Goal: Transaction & Acquisition: Book appointment/travel/reservation

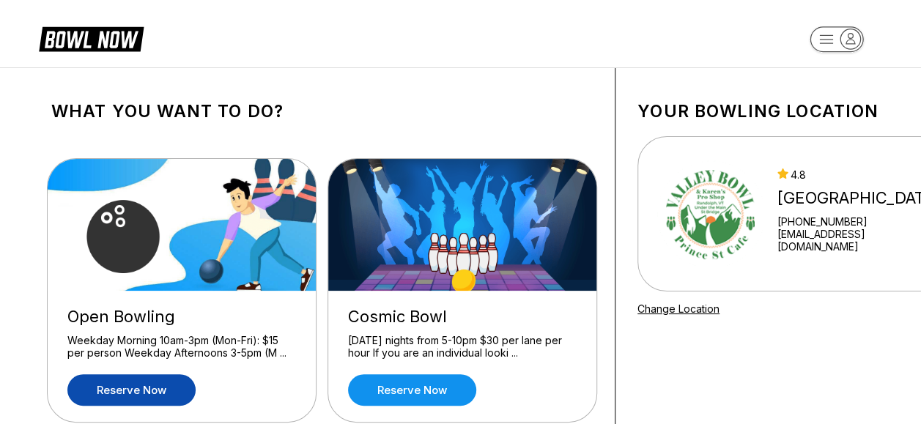
click at [159, 382] on link "Reserve now" at bounding box center [131, 389] width 128 height 31
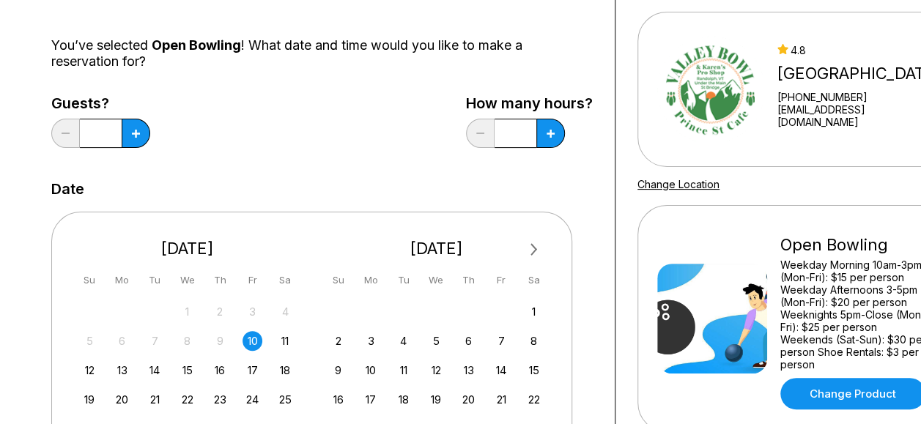
scroll to position [128, 0]
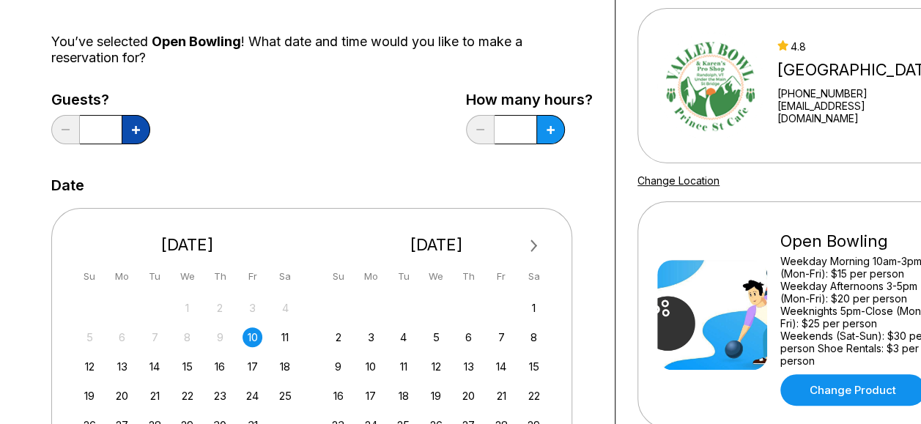
click at [138, 120] on button at bounding box center [136, 129] width 29 height 29
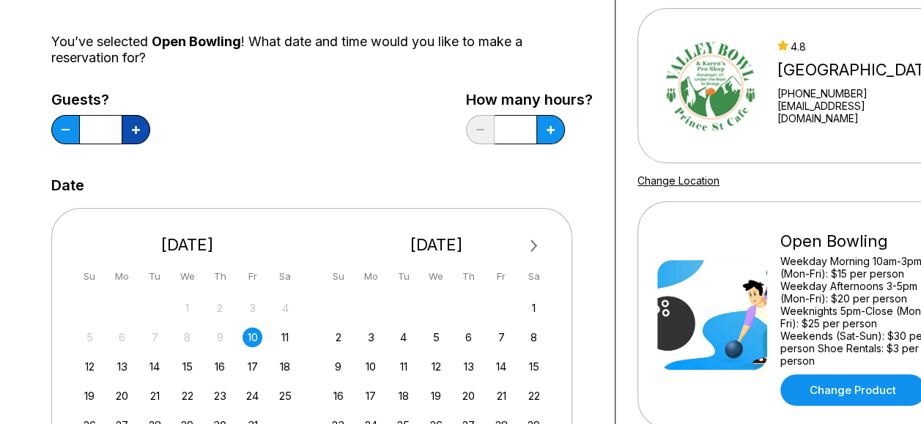
click at [138, 120] on button at bounding box center [136, 129] width 29 height 29
type input "**"
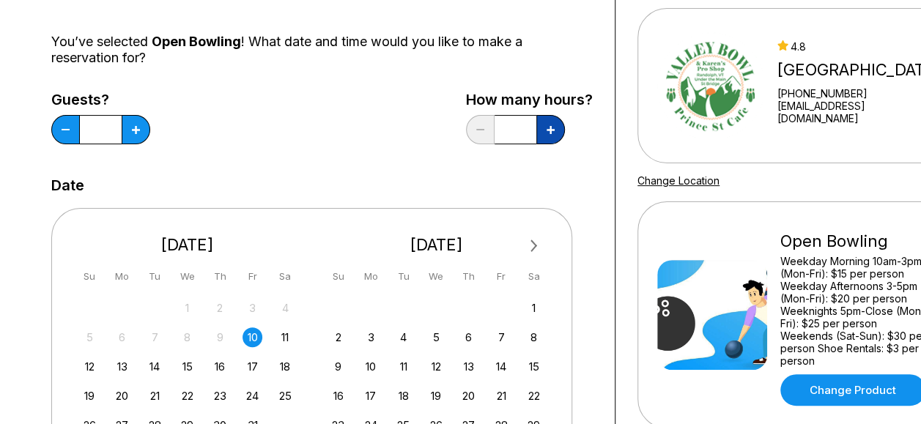
click at [552, 127] on icon at bounding box center [550, 130] width 8 height 8
drag, startPoint x: 552, startPoint y: 127, endPoint x: 930, endPoint y: 115, distance: 378.1
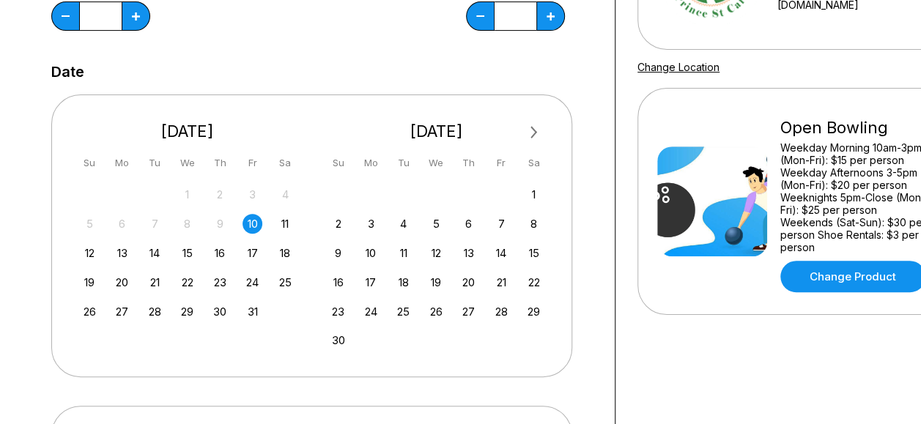
scroll to position [240, 0]
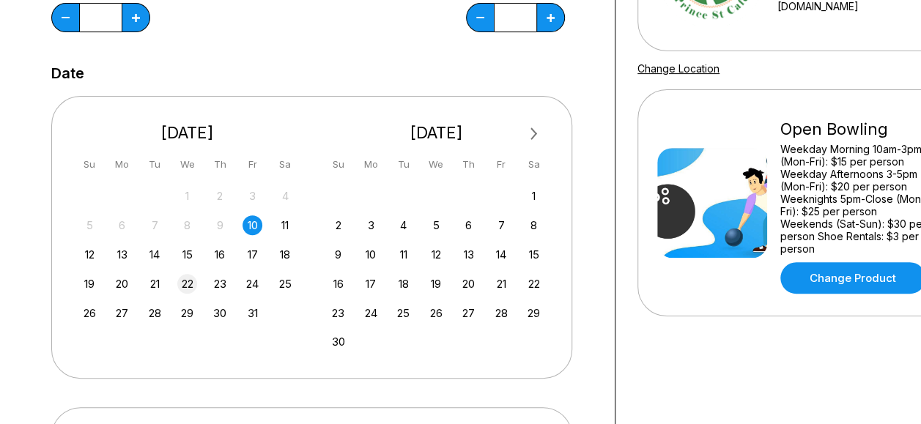
click at [187, 284] on div "22" at bounding box center [187, 284] width 20 height 20
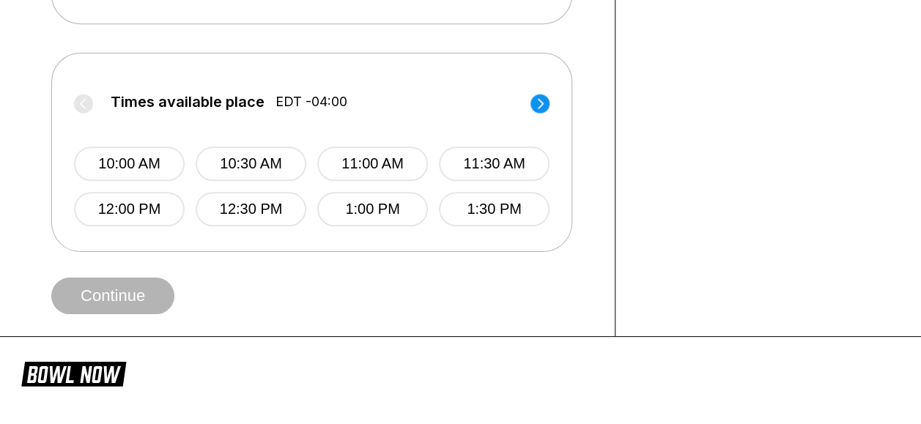
scroll to position [606, 0]
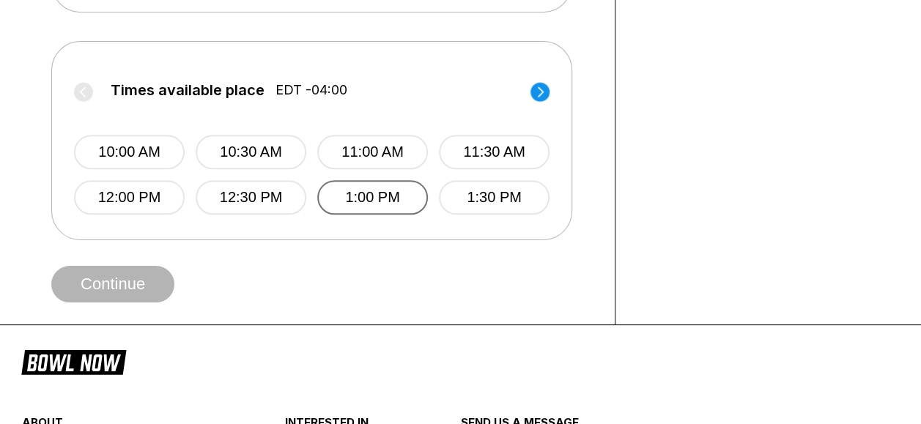
click at [384, 189] on button "1:00 PM" at bounding box center [372, 197] width 111 height 34
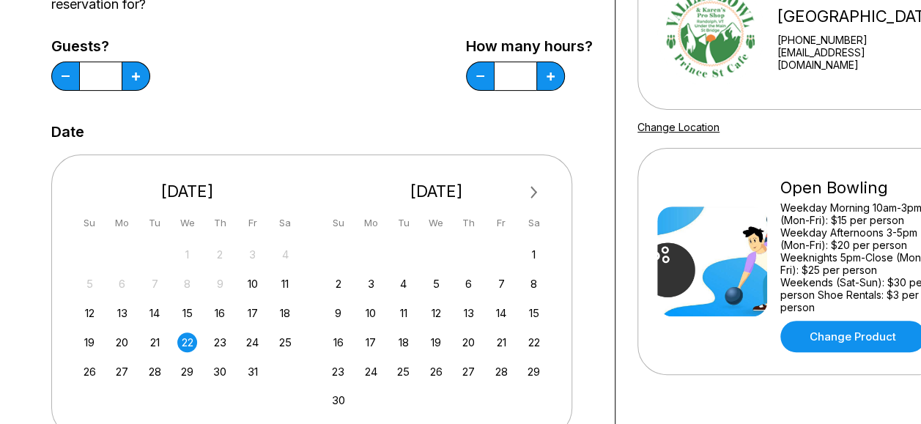
scroll to position [180, 0]
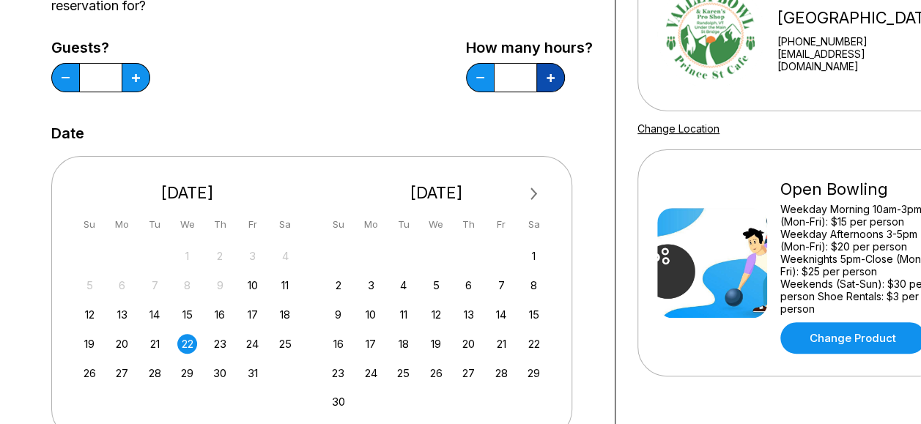
click at [546, 86] on button at bounding box center [550, 77] width 29 height 29
type input "*"
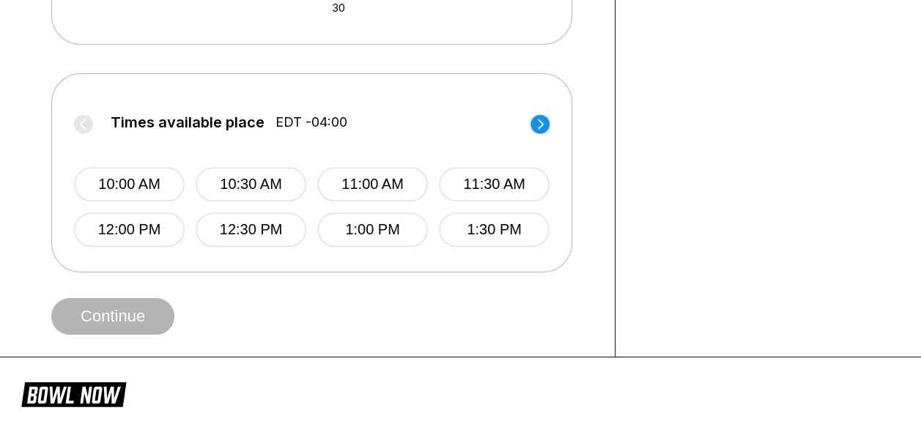
scroll to position [579, 0]
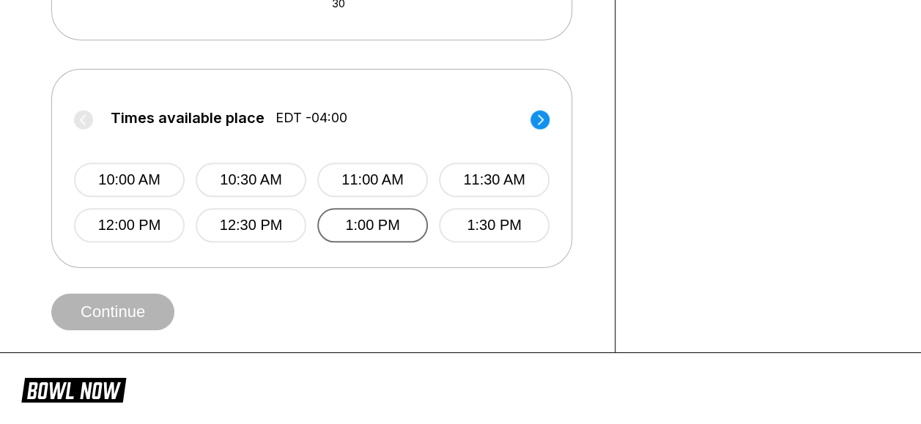
click at [383, 226] on button "1:00 PM" at bounding box center [372, 225] width 111 height 34
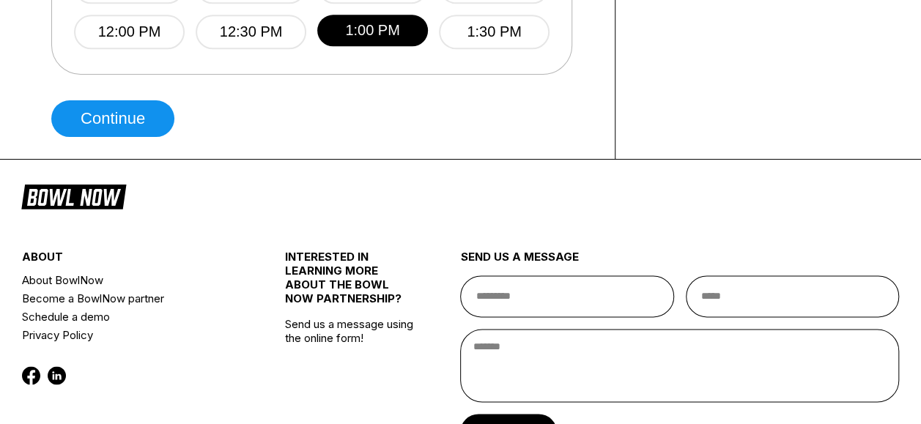
scroll to position [773, 0]
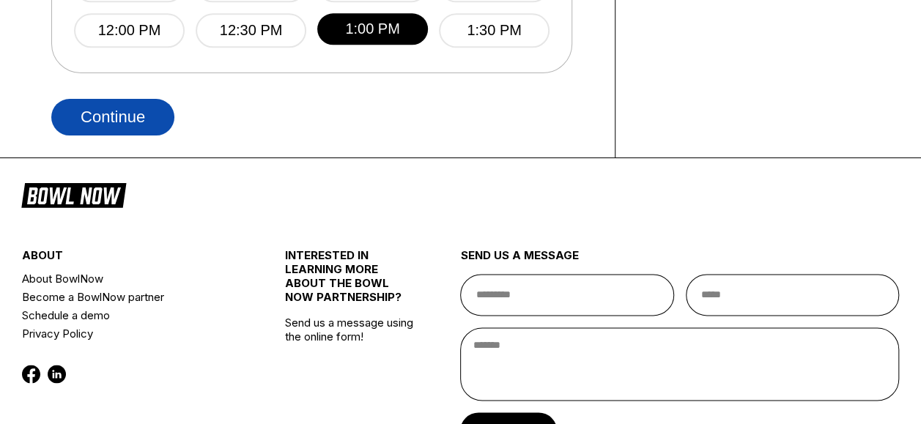
click at [155, 121] on button "Continue" at bounding box center [112, 117] width 123 height 37
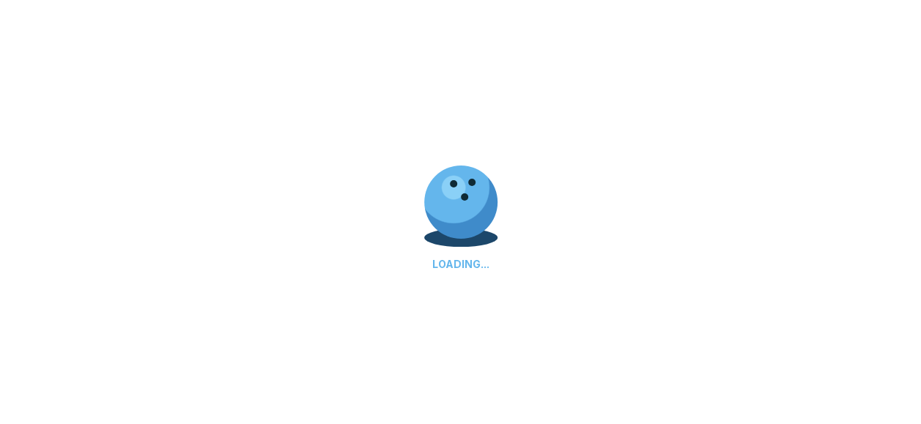
select select "**"
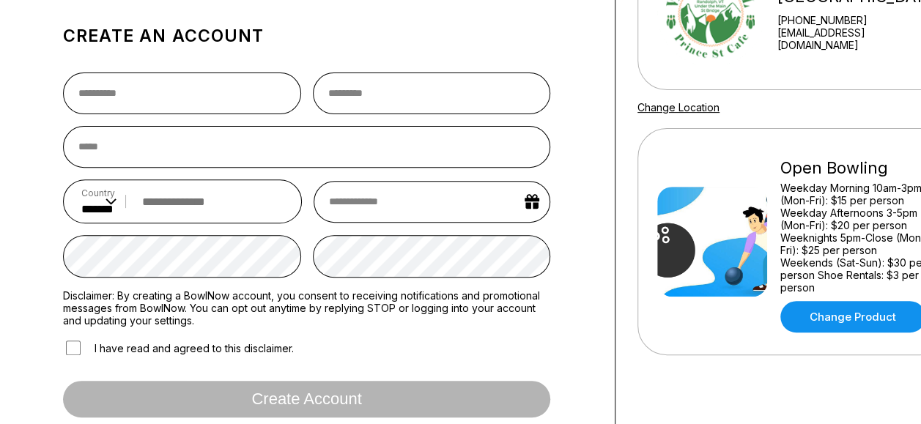
scroll to position [151, 0]
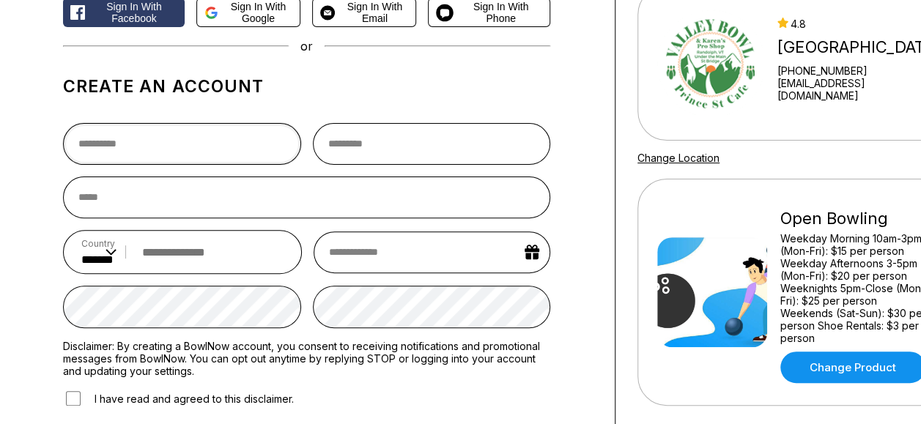
click at [152, 149] on input "text" at bounding box center [182, 144] width 238 height 42
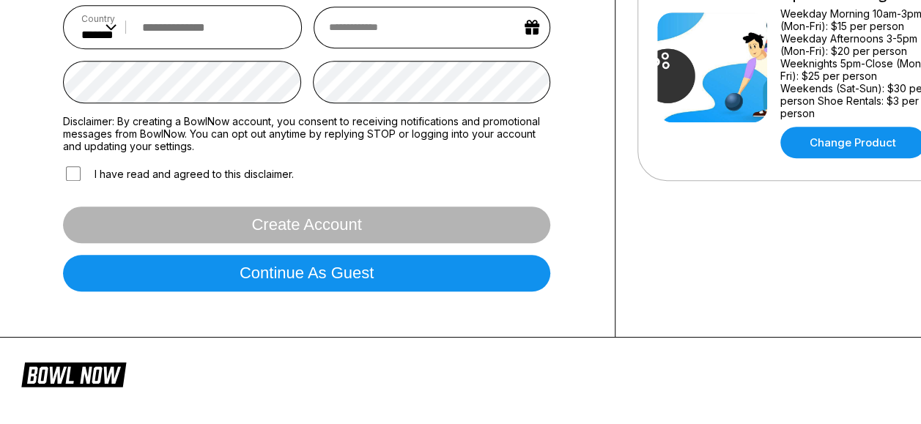
scroll to position [382, 0]
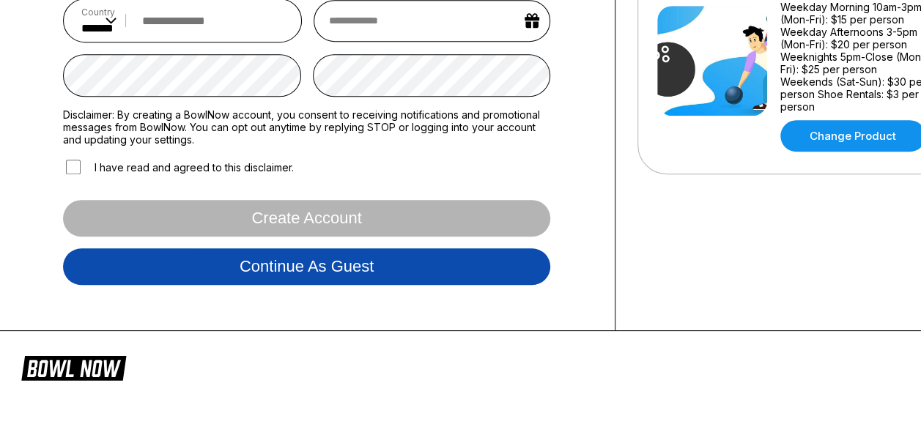
click at [360, 262] on button "Continue as guest" at bounding box center [306, 266] width 487 height 37
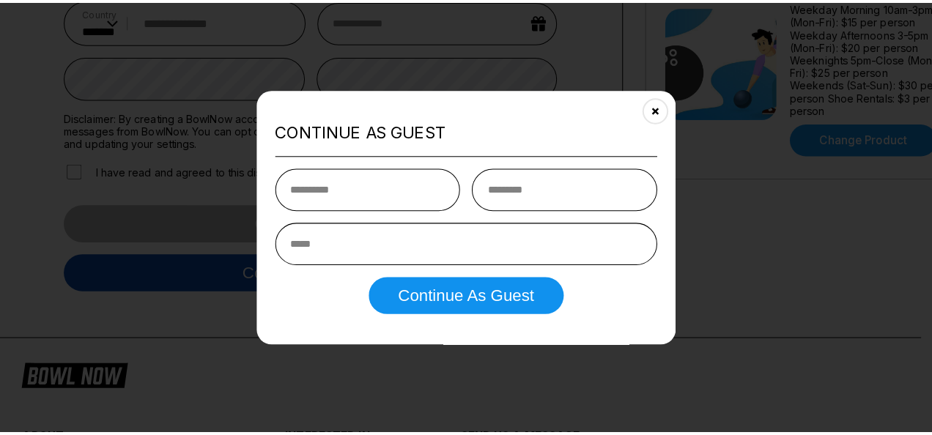
scroll to position [272, 0]
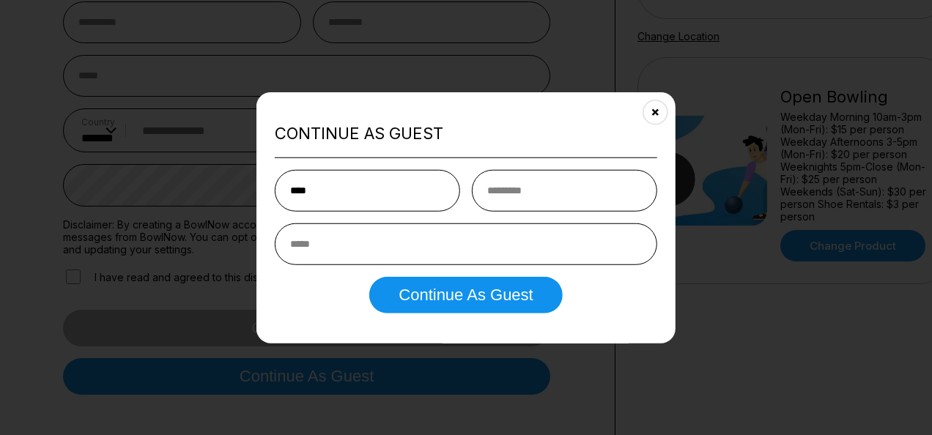
type input "****"
click at [550, 187] on input "text" at bounding box center [564, 190] width 185 height 42
type input "*******"
click at [427, 242] on input "email" at bounding box center [466, 244] width 382 height 42
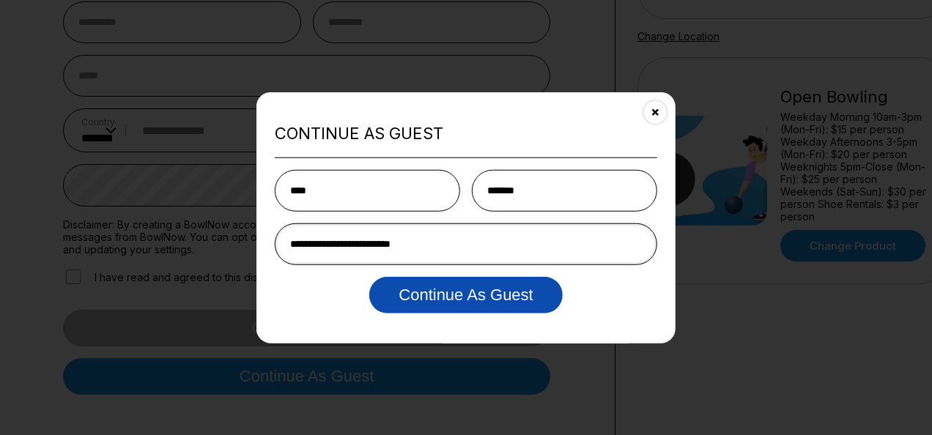
type input "**********"
click at [448, 297] on button "Continue as Guest" at bounding box center [465, 294] width 193 height 37
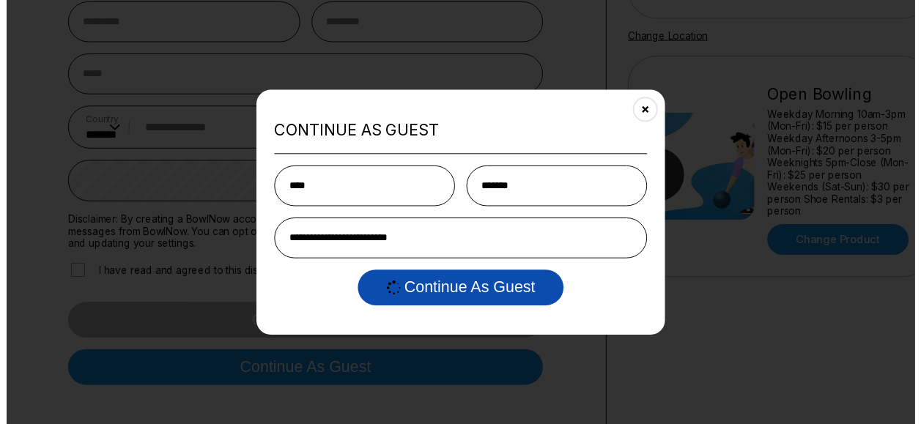
scroll to position [0, 0]
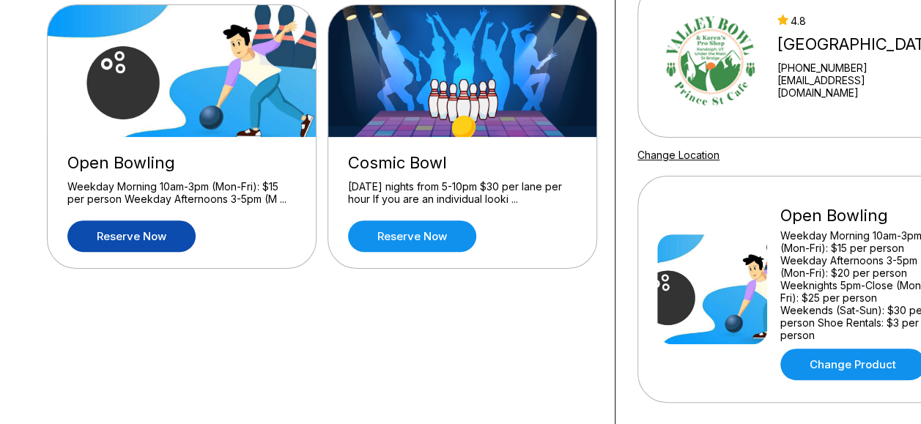
scroll to position [152, 0]
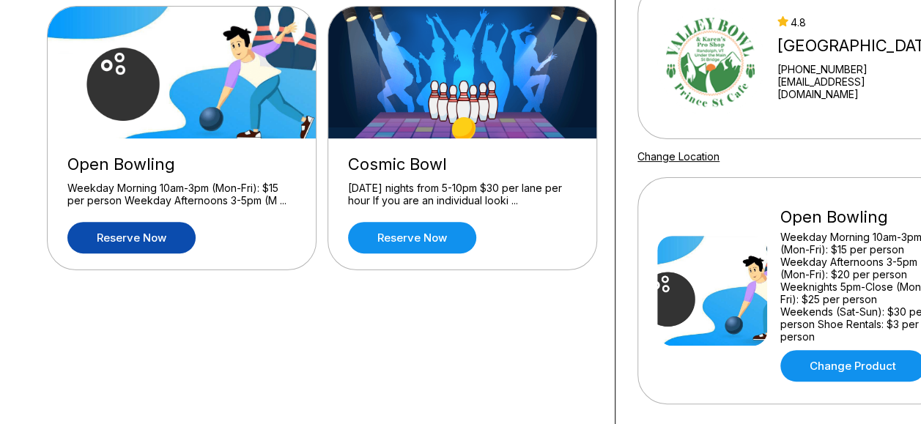
click at [107, 233] on link "Reserve now" at bounding box center [131, 237] width 128 height 31
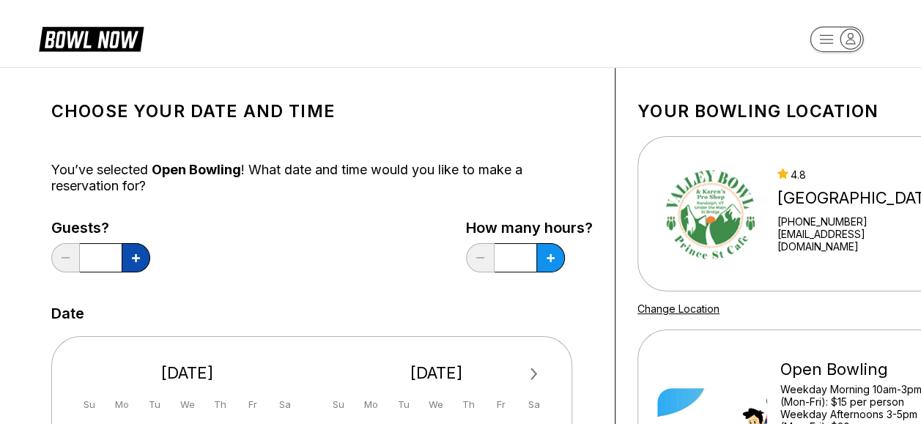
click at [133, 256] on icon at bounding box center [136, 258] width 8 height 8
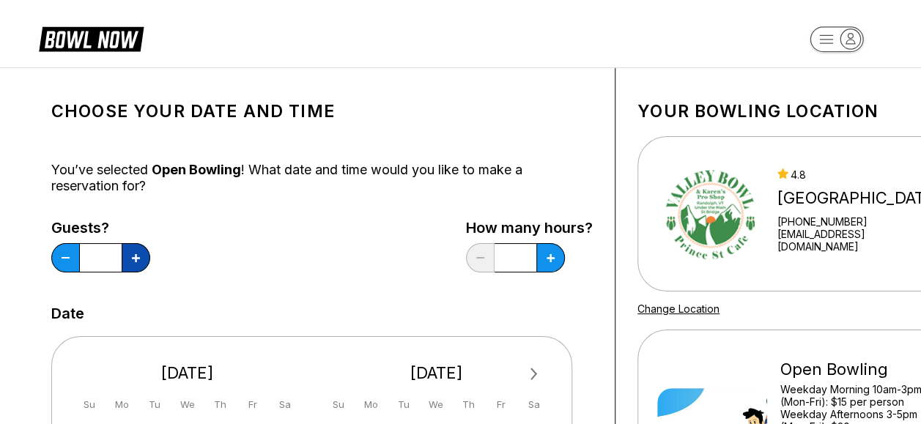
click at [133, 256] on icon at bounding box center [136, 258] width 8 height 8
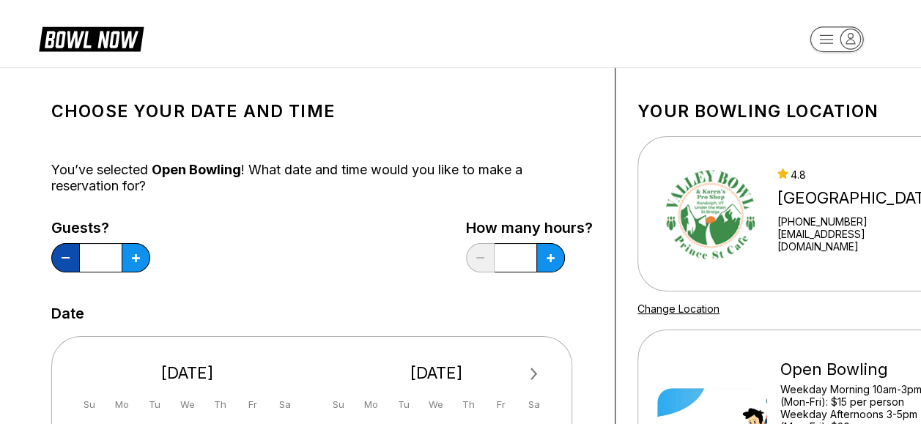
click at [63, 261] on button at bounding box center [65, 257] width 29 height 29
type input "**"
click at [549, 254] on icon at bounding box center [550, 258] width 8 height 8
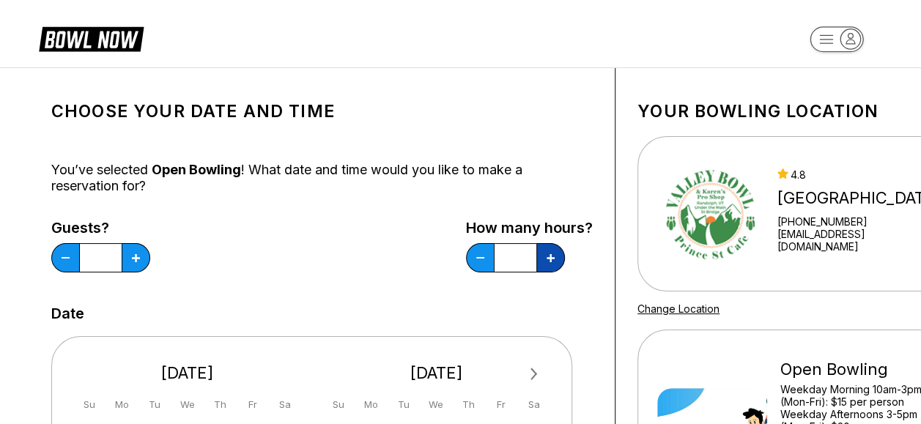
click at [549, 254] on icon at bounding box center [550, 258] width 8 height 8
type input "*"
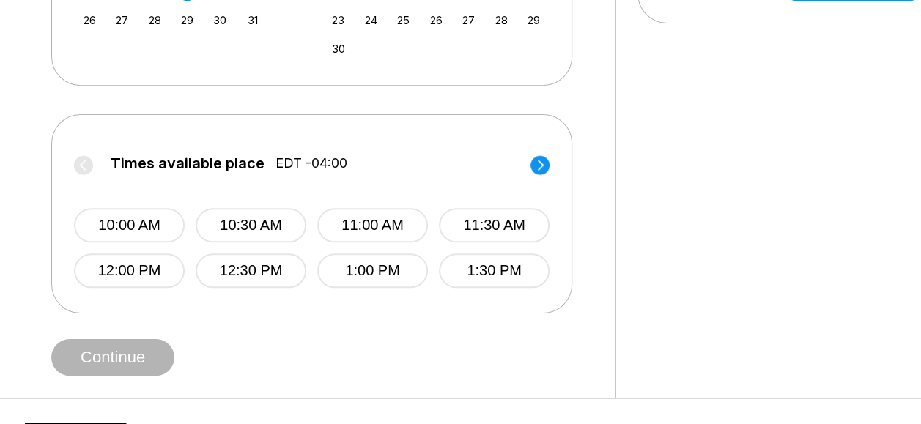
scroll to position [540, 0]
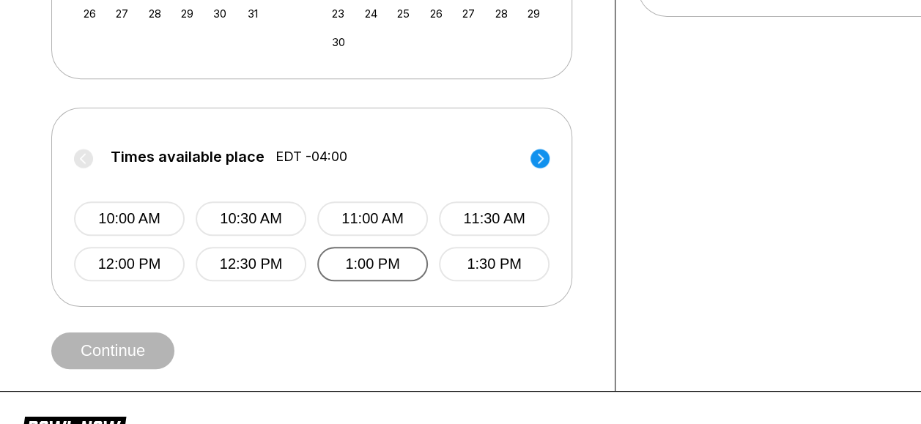
click at [398, 259] on button "1:00 PM" at bounding box center [372, 264] width 111 height 34
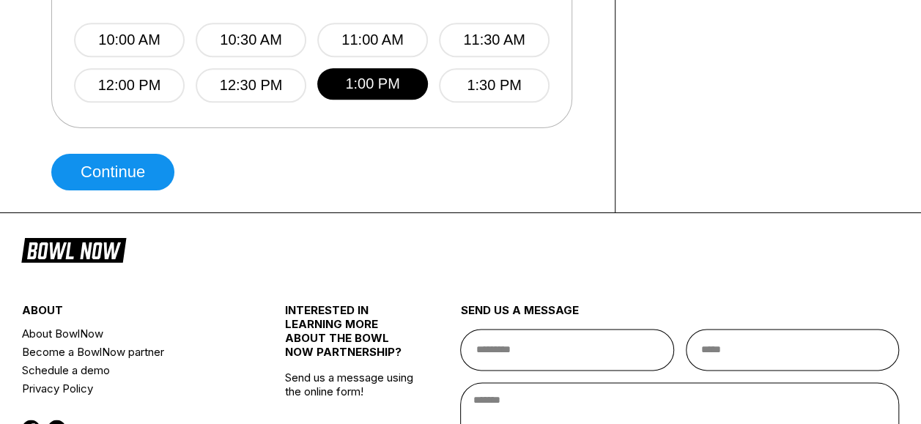
scroll to position [709, 0]
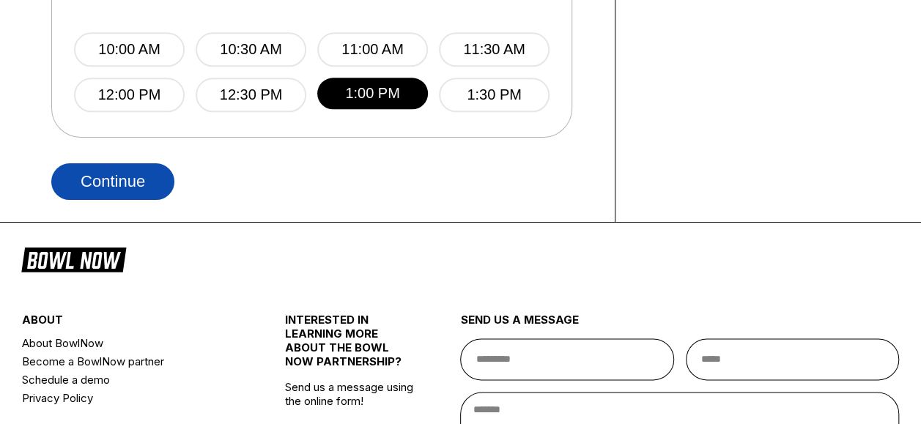
click at [142, 188] on button "Continue" at bounding box center [112, 181] width 123 height 37
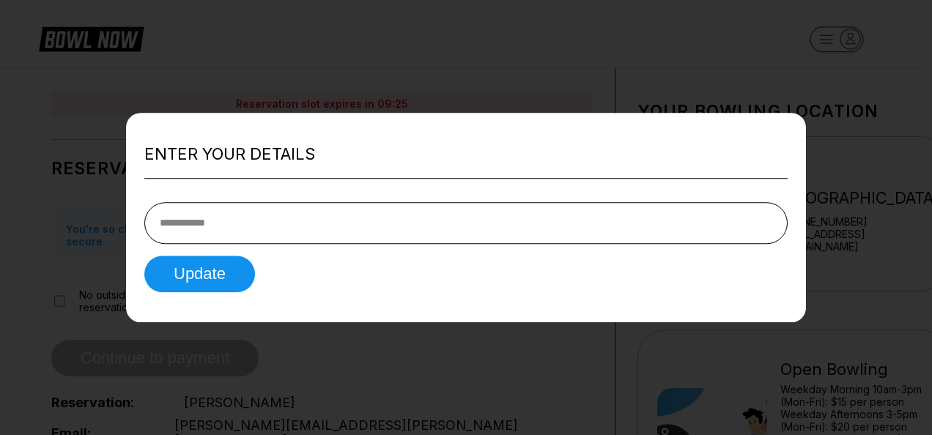
click at [272, 223] on input "tel" at bounding box center [465, 223] width 643 height 42
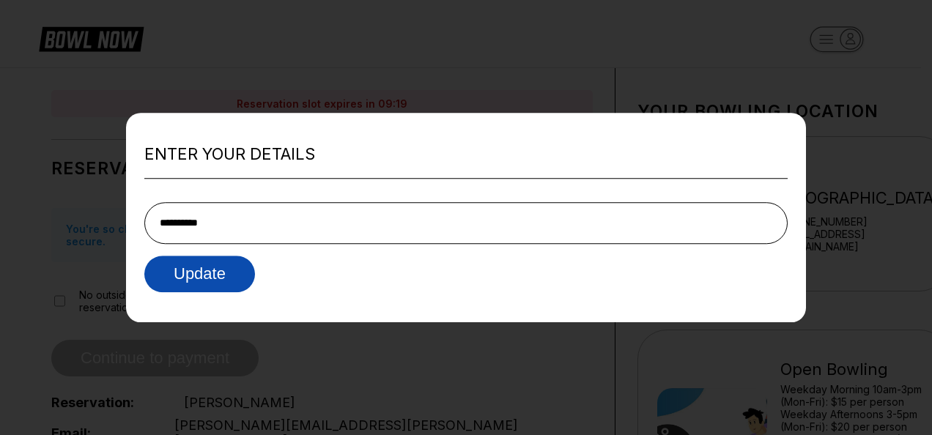
type input "**********"
click at [218, 271] on button "Update" at bounding box center [199, 274] width 111 height 37
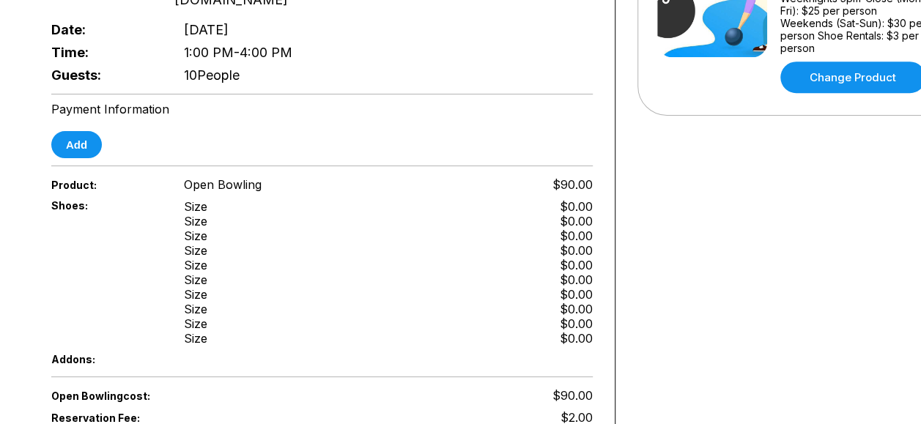
scroll to position [444, 0]
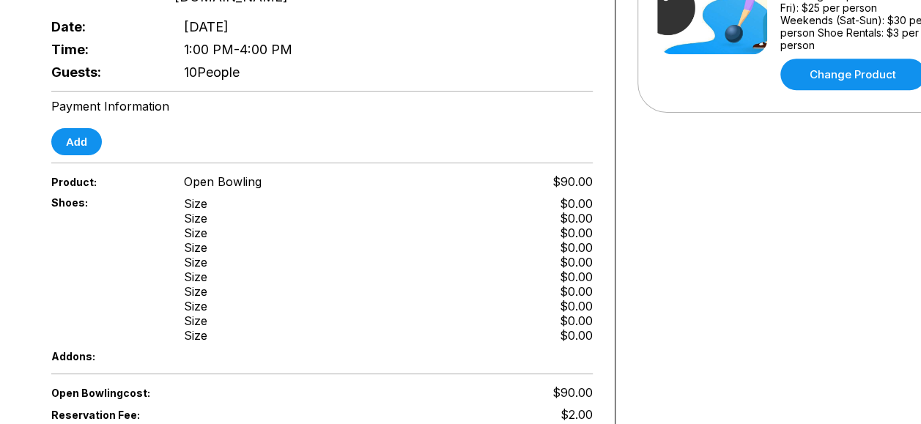
click at [194, 196] on div "Size" at bounding box center [195, 203] width 23 height 15
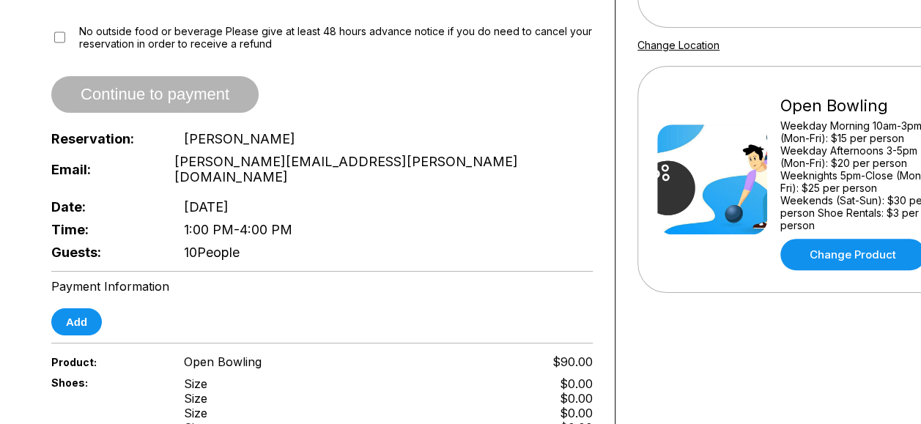
scroll to position [271, 0]
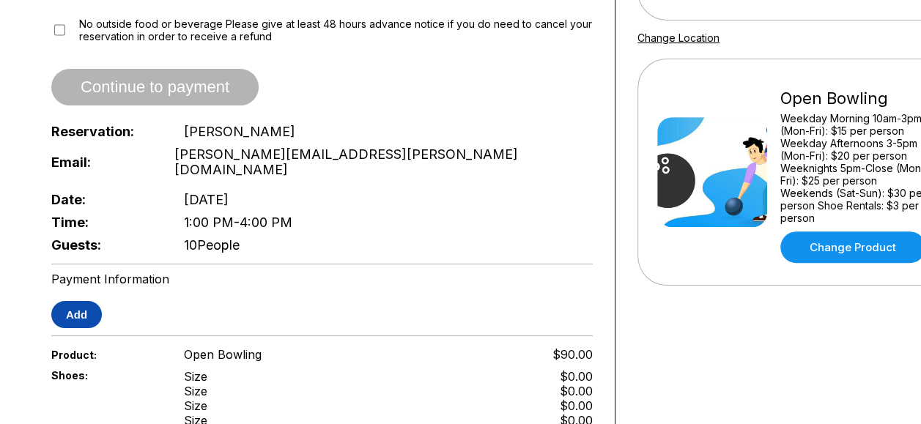
click at [73, 301] on button "Add" at bounding box center [76, 314] width 51 height 27
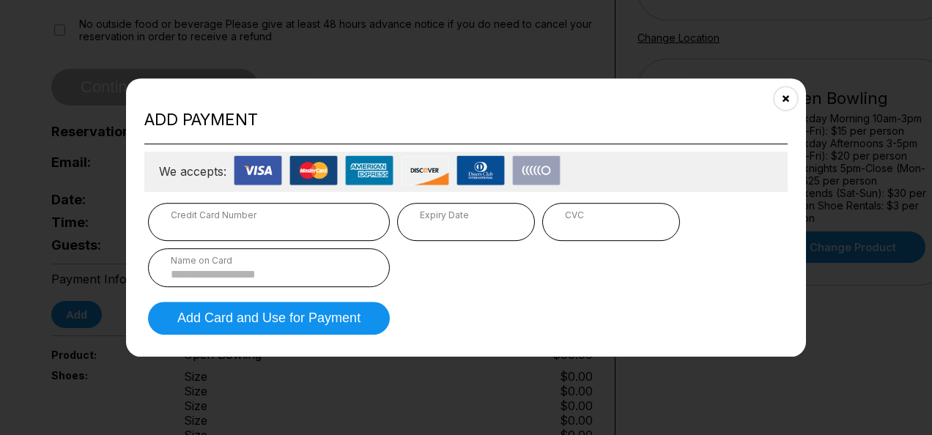
click at [236, 269] on input at bounding box center [269, 274] width 196 height 12
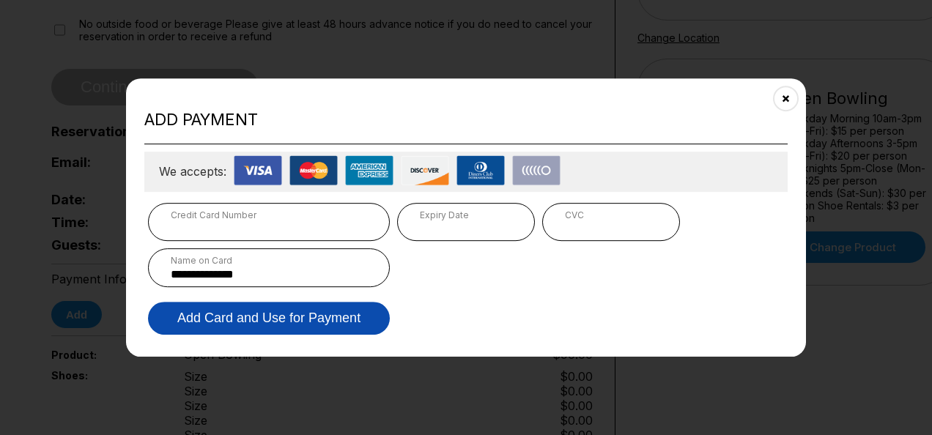
type input "**********"
click at [256, 325] on button "Add Card and Use for Payment" at bounding box center [269, 318] width 242 height 33
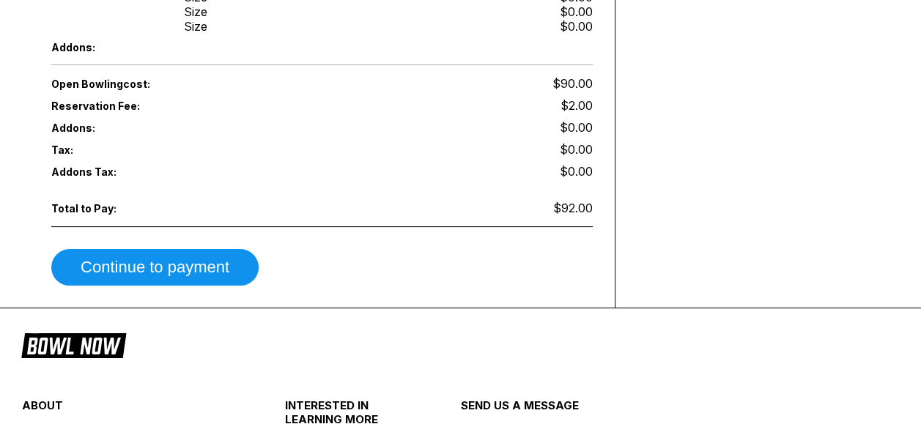
scroll to position [740, 0]
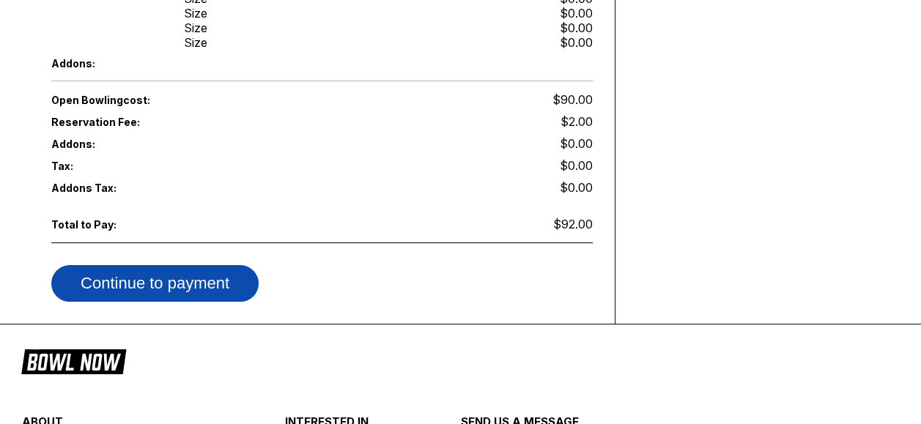
click at [192, 265] on button "Continue to payment" at bounding box center [154, 283] width 207 height 37
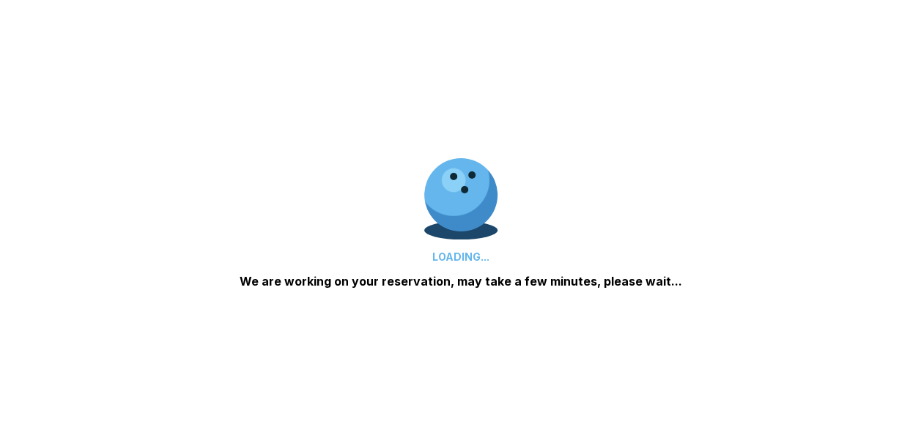
scroll to position [0, 0]
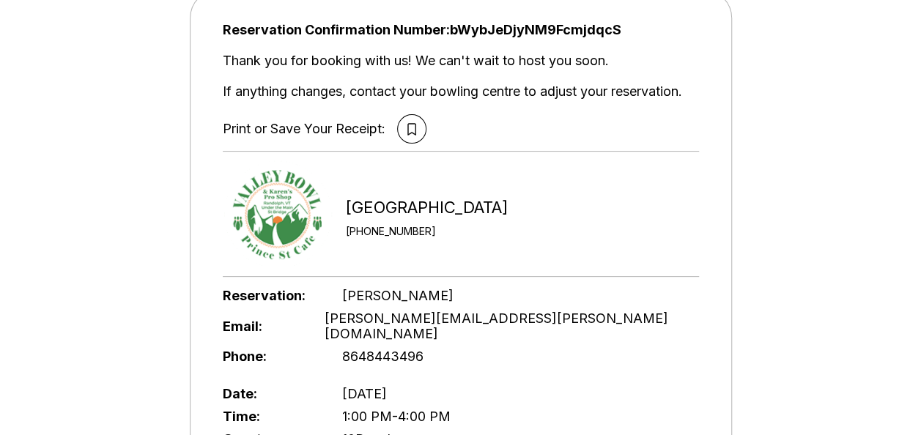
scroll to position [89, 0]
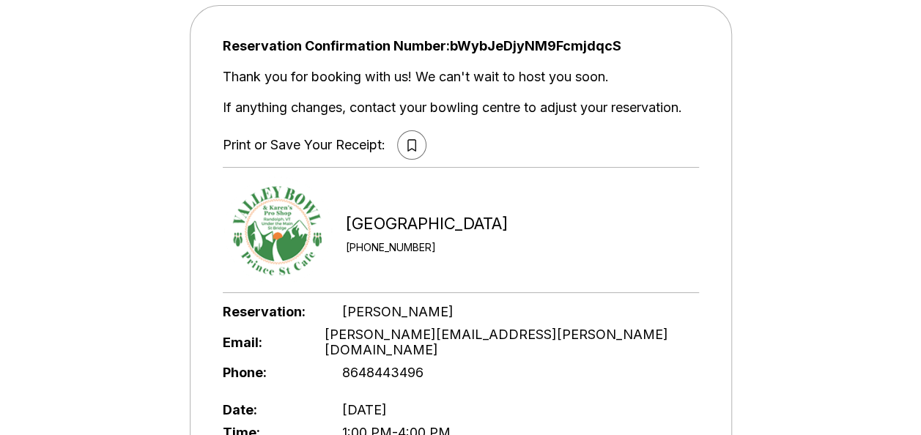
click at [414, 139] on icon at bounding box center [411, 145] width 9 height 12
click at [568, 173] on div at bounding box center [461, 167] width 476 height 15
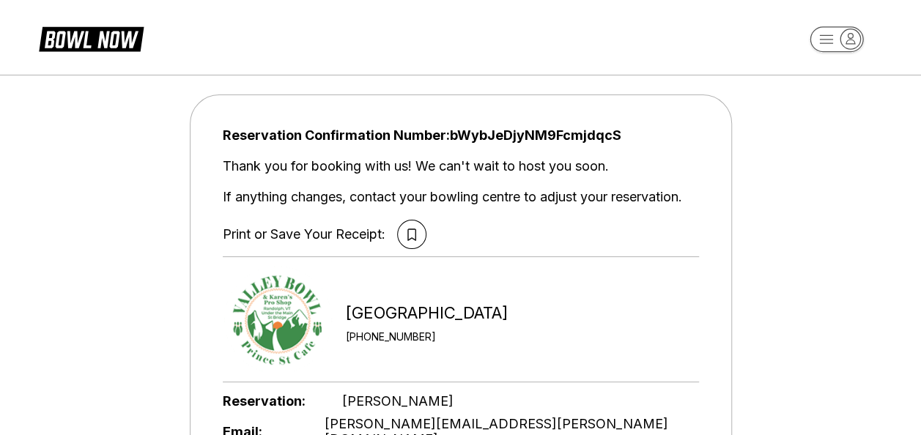
click at [822, 39] on rect "button" at bounding box center [835, 39] width 53 height 26
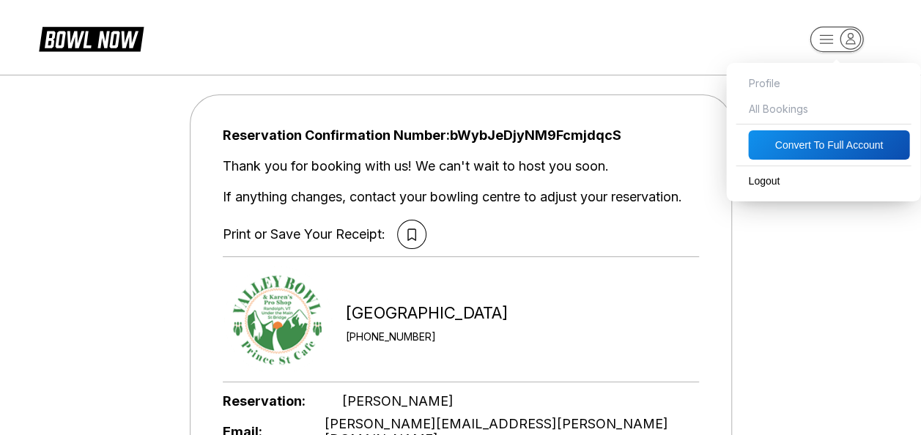
click at [300, 168] on div "Thank you for booking with us! We can't wait to host you soon." at bounding box center [461, 166] width 476 height 16
click at [828, 40] on rect "button" at bounding box center [835, 39] width 53 height 26
click at [769, 82] on span "Profile" at bounding box center [822, 83] width 179 height 26
click at [791, 149] on button "Convert to Full Account" at bounding box center [828, 144] width 161 height 29
select select "*"
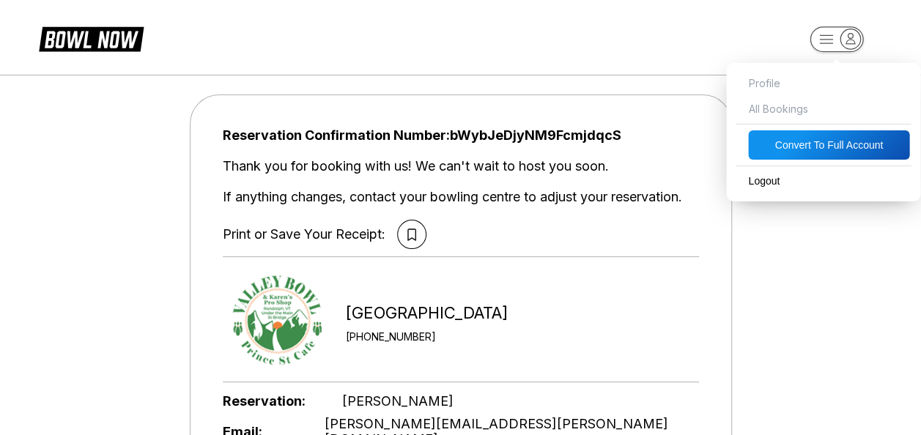
select select "****"
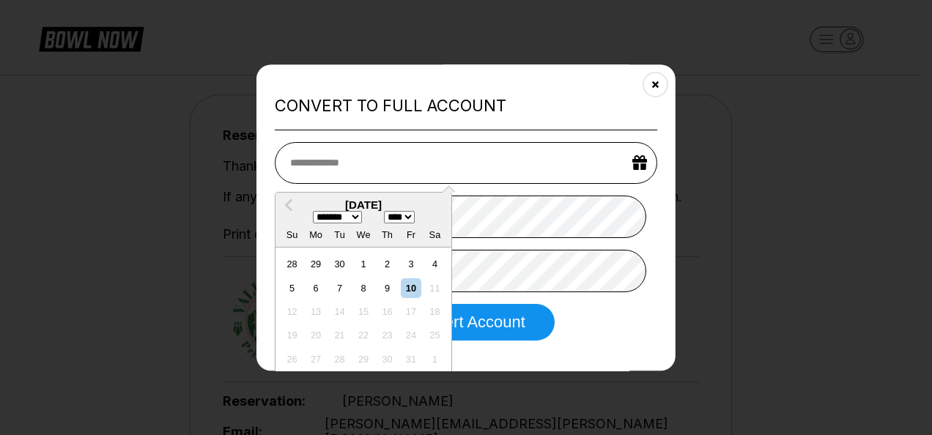
click at [357, 217] on select "******* ******** ***** ***** *** **** **** ****** ********* ******* ******** **…" at bounding box center [336, 217] width 49 height 12
click at [359, 214] on select "******* ******** ***** ***** *** **** **** ****** ********* ******* ******** **…" at bounding box center [336, 217] width 49 height 12
select select "*"
click at [312, 211] on select "******* ******** ***** ***** *** **** **** ****** ********* ******* ******** **…" at bounding box center [336, 217] width 49 height 12
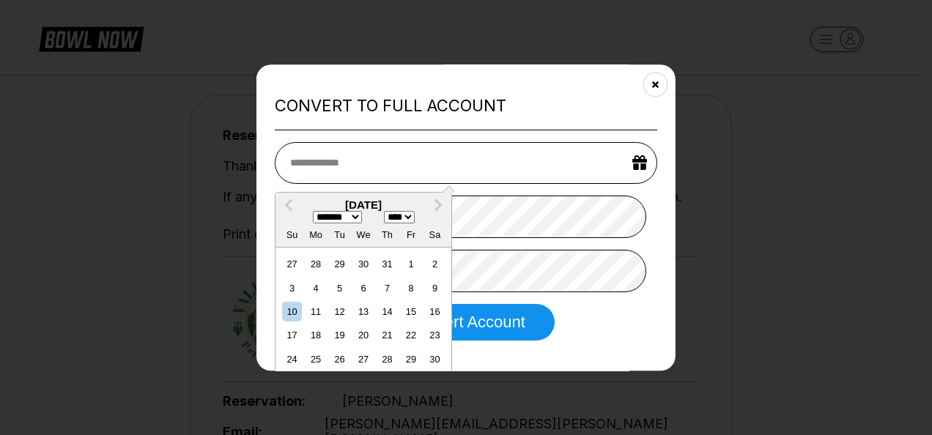
click at [412, 217] on select "**** **** **** **** **** **** **** **** **** **** **** **** **** **** **** ****…" at bounding box center [398, 217] width 31 height 12
select select "****"
click at [387, 211] on select "**** **** **** **** **** **** **** **** **** **** **** **** **** **** **** ****…" at bounding box center [398, 217] width 31 height 12
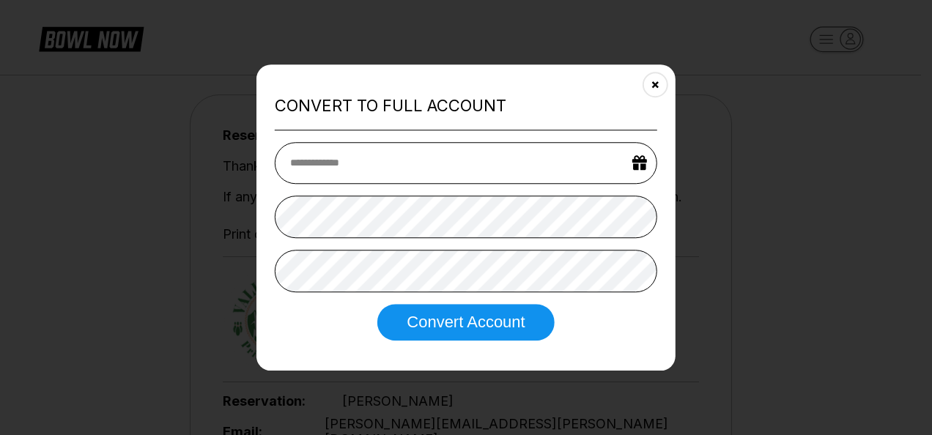
click at [387, 163] on input "text" at bounding box center [466, 163] width 382 height 42
select select "*"
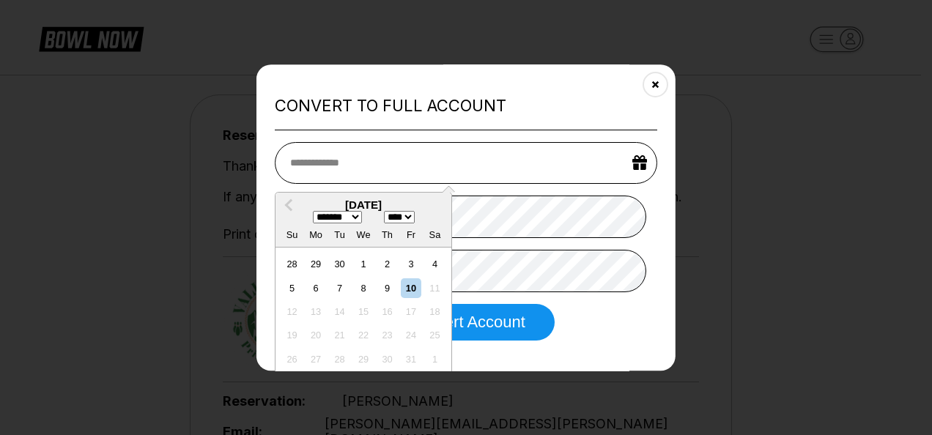
click at [413, 220] on select "**** **** **** **** **** **** **** **** **** **** **** **** **** **** **** ****…" at bounding box center [398, 217] width 31 height 12
select select "****"
click at [387, 211] on select "**** **** **** **** **** **** **** **** **** **** **** **** **** **** **** ****…" at bounding box center [398, 217] width 31 height 12
click at [352, 216] on select "******* ******** ***** ***** *** **** **** ****** ********* ******* ******** **…" at bounding box center [336, 217] width 49 height 12
select select "*"
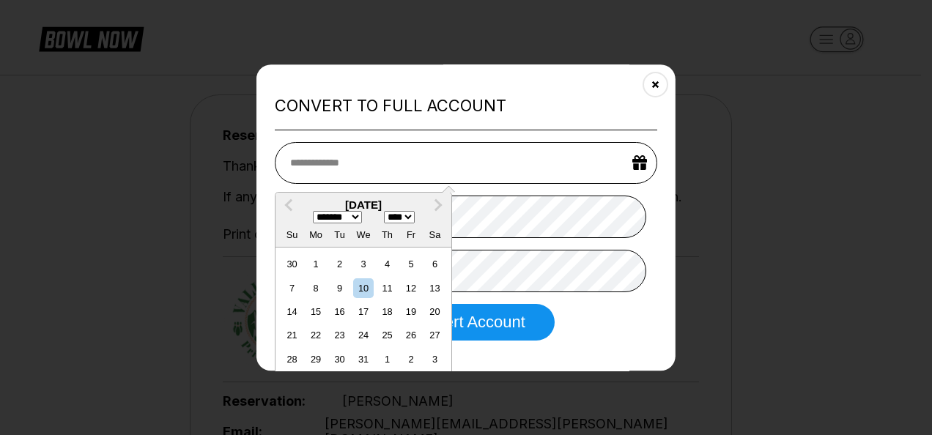
click at [312, 211] on select "******* ******** ***** ***** *** **** **** ****** ********* ******* ******** **…" at bounding box center [336, 217] width 49 height 12
click at [366, 358] on div "29" at bounding box center [363, 359] width 20 height 20
type input "**********"
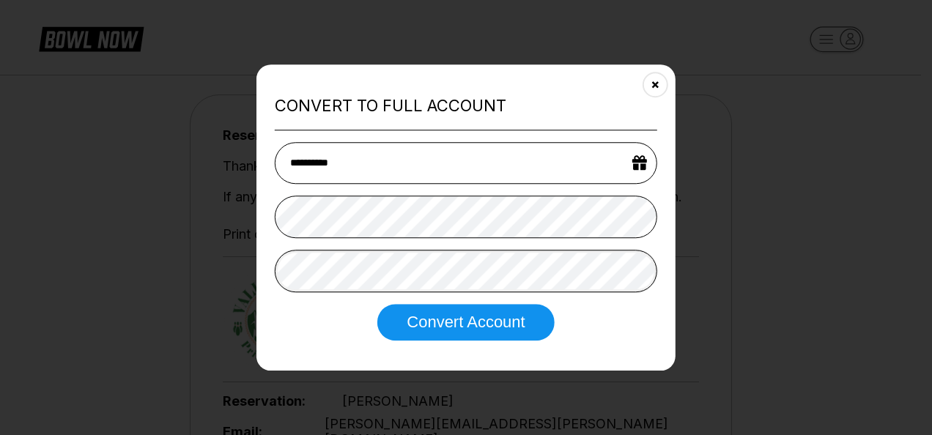
click at [377, 304] on button "Convert Account" at bounding box center [465, 322] width 176 height 37
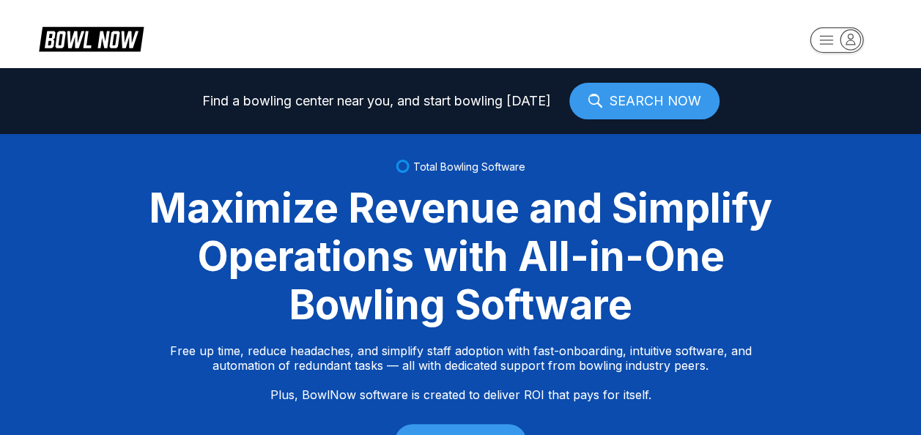
click at [814, 42] on rect "button" at bounding box center [835, 40] width 53 height 26
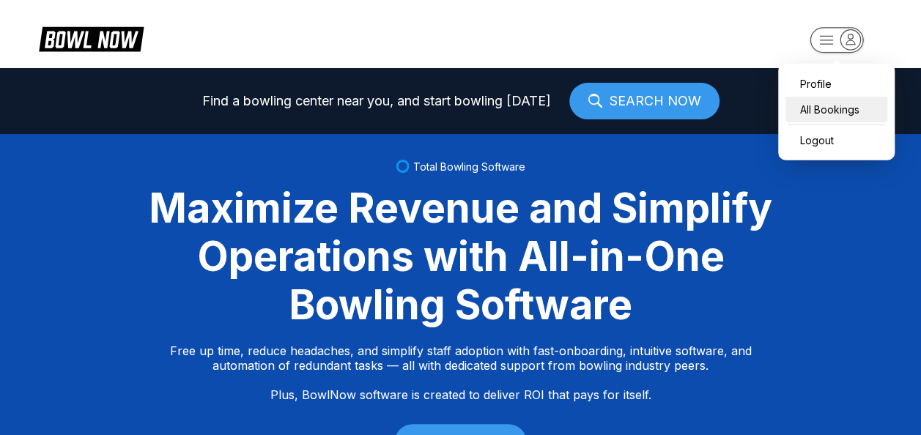
click at [817, 103] on div "All Bookings" at bounding box center [836, 110] width 102 height 26
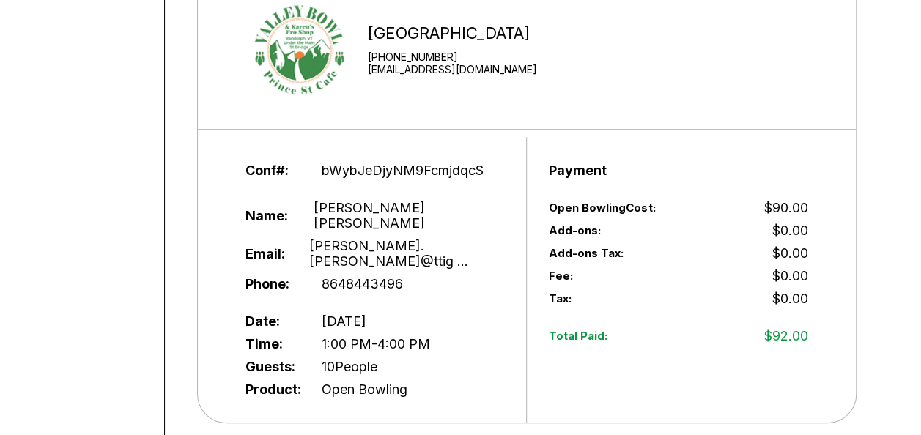
scroll to position [293, 0]
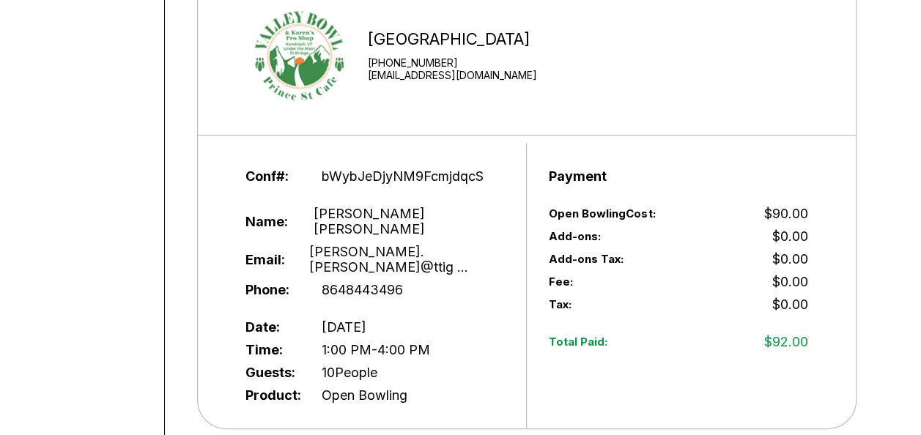
click at [346, 159] on div "Conf#: bWybJeDjyNM9FcmjdqcS Name: [PERSON_NAME] Email: [PERSON_NAME].[PERSON_NA…" at bounding box center [374, 286] width 303 height 286
click at [352, 187] on div "Conf#: bWybJeDjyNM9FcmjdqcS Name: [PERSON_NAME] Email: [PERSON_NAME].[PERSON_NA…" at bounding box center [374, 274] width 259 height 219
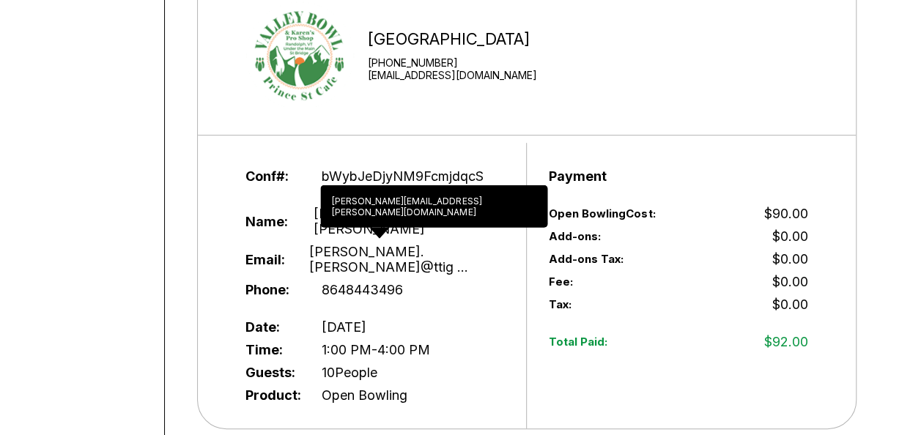
click at [346, 244] on span "[PERSON_NAME].[PERSON_NAME]@ttig ..." at bounding box center [388, 259] width 159 height 31
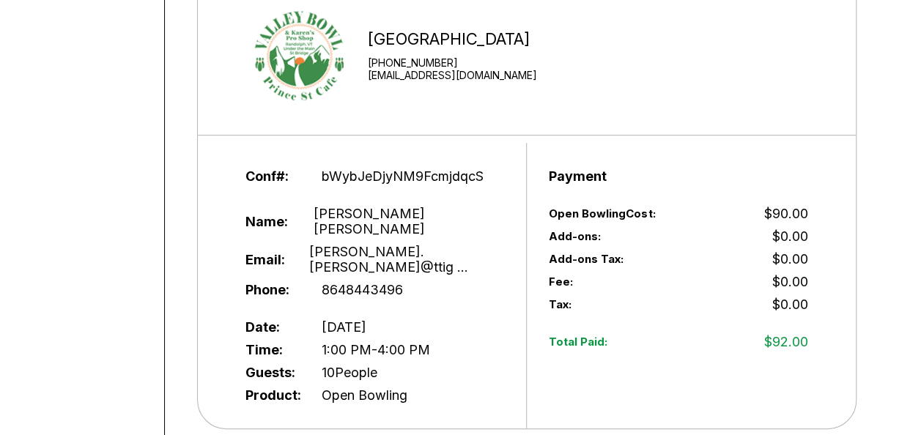
click at [355, 282] on span "8648443496" at bounding box center [361, 289] width 81 height 15
click at [360, 319] on span "[DATE]" at bounding box center [343, 326] width 45 height 15
click at [363, 342] on span "1:00 PM - 4:00 PM" at bounding box center [375, 349] width 108 height 15
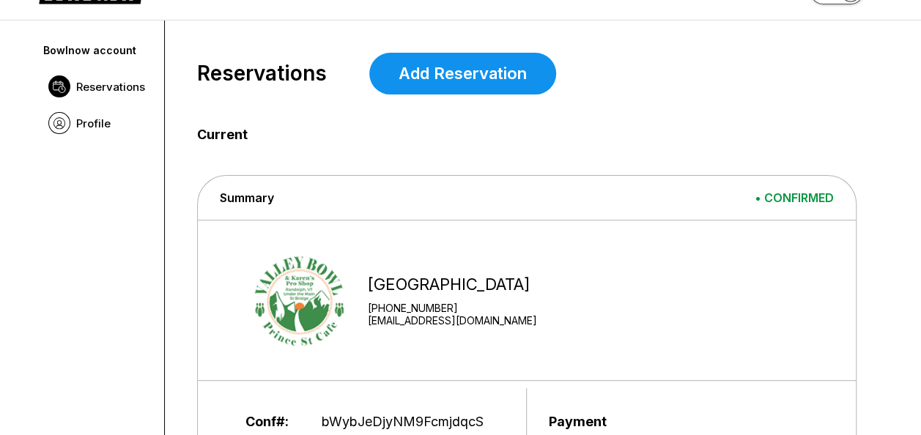
scroll to position [42, 0]
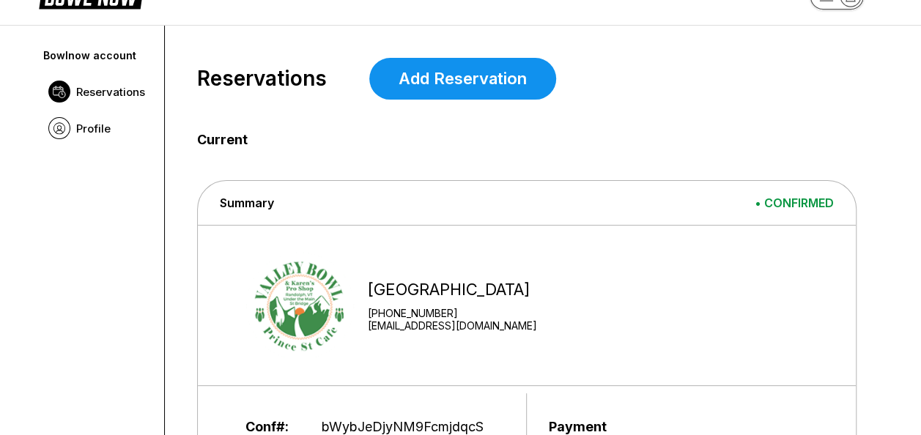
click at [916, 84] on div "Bowlnow account Reservations Profile Reservations Add Reservation Current Summa…" at bounding box center [460, 401] width 921 height 751
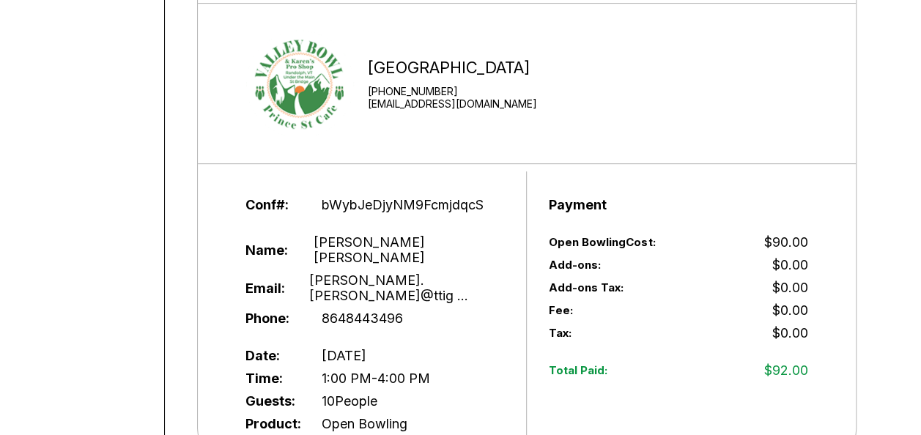
scroll to position [280, 0]
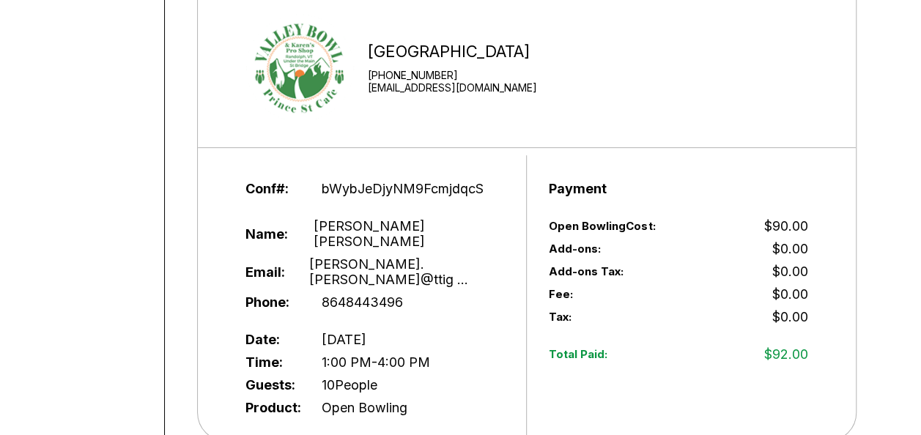
click at [494, 88] on link "[EMAIL_ADDRESS][DOMAIN_NAME]" at bounding box center [452, 87] width 169 height 12
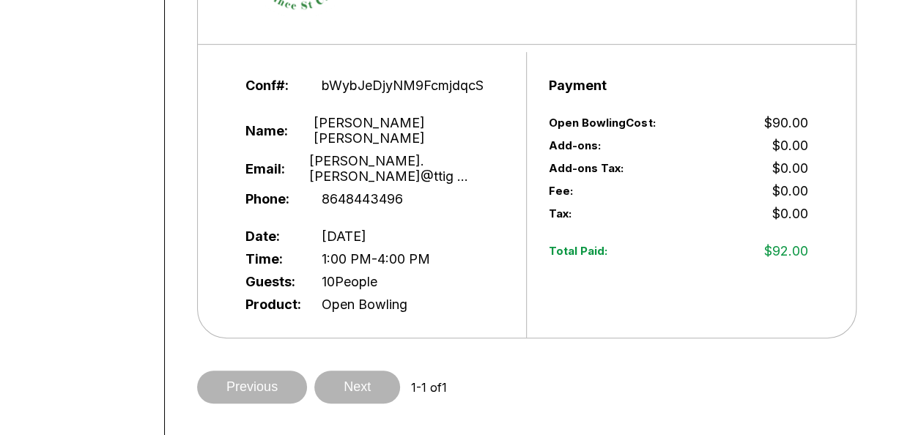
scroll to position [387, 0]
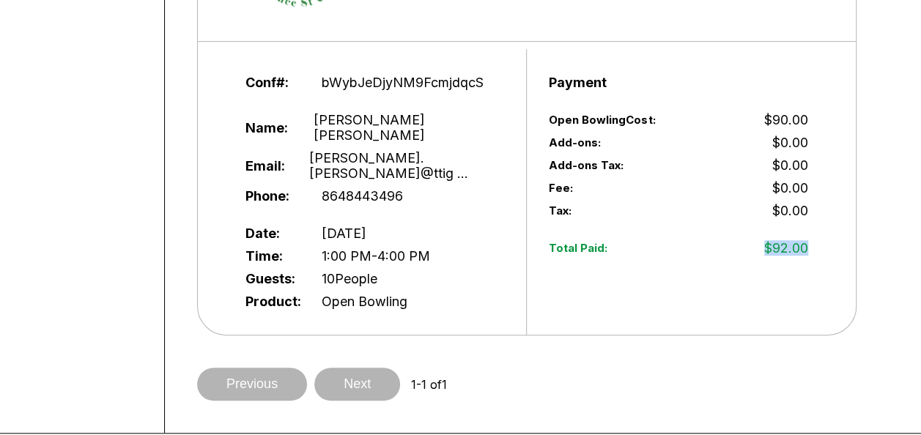
drag, startPoint x: 807, startPoint y: 249, endPoint x: 751, endPoint y: 250, distance: 55.7
click at [751, 250] on div "Payment Open Bowling Cost: $90.00 Add-ons: $0.00 Add-ons Tax: $0.00 Fee: $0.00 …" at bounding box center [678, 192] width 303 height 286
drag, startPoint x: 751, startPoint y: 250, endPoint x: 784, endPoint y: 250, distance: 33.0
click at [784, 250] on span "$92.00" at bounding box center [786, 247] width 44 height 15
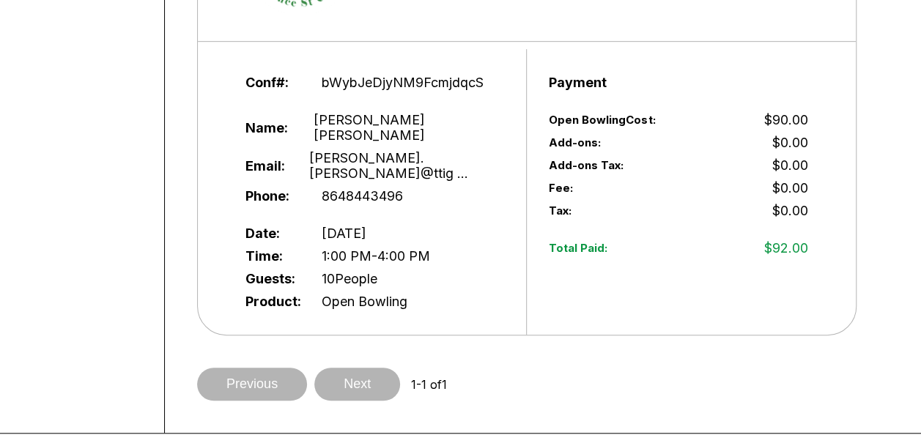
click at [806, 250] on span "$92.00" at bounding box center [786, 247] width 44 height 15
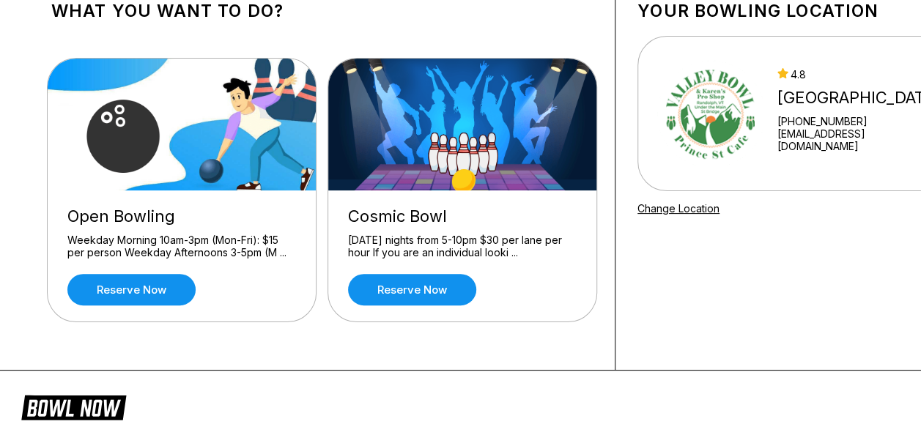
scroll to position [81, 0]
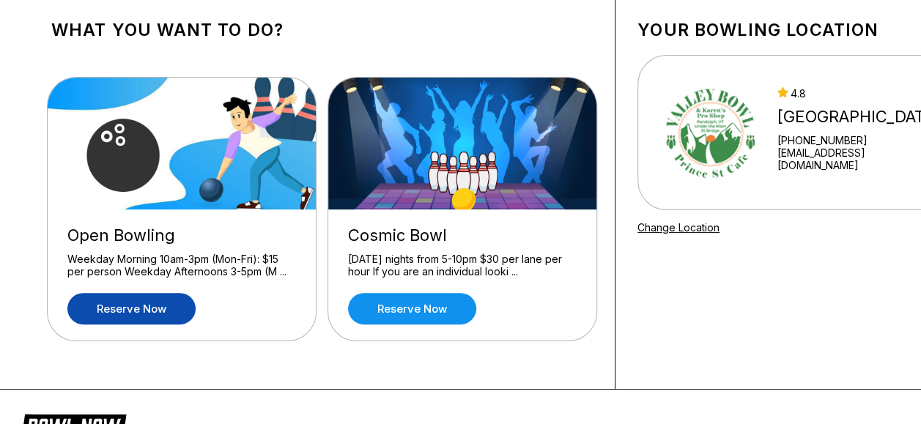
click at [138, 300] on link "Reserve now" at bounding box center [131, 308] width 128 height 31
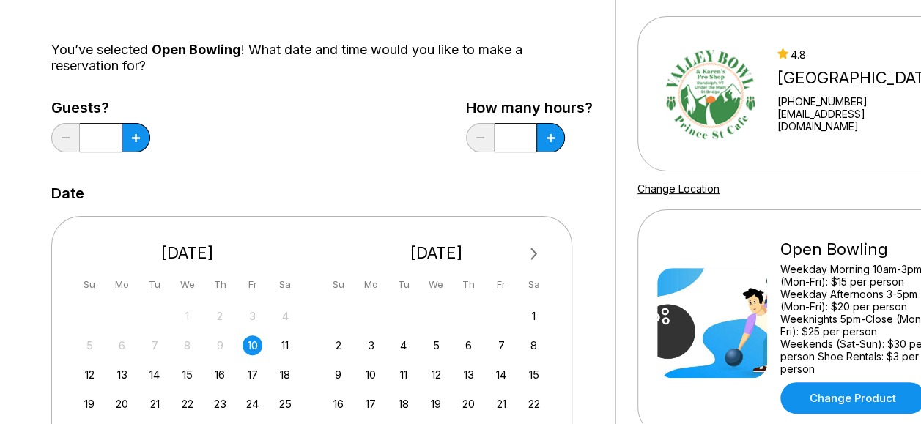
scroll to position [101, 0]
